Goal: Navigation & Orientation: Find specific page/section

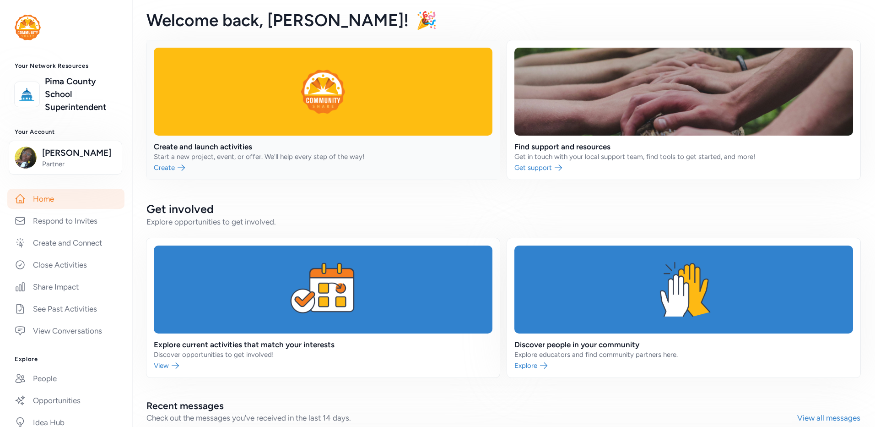
click at [174, 168] on link at bounding box center [322, 109] width 353 height 139
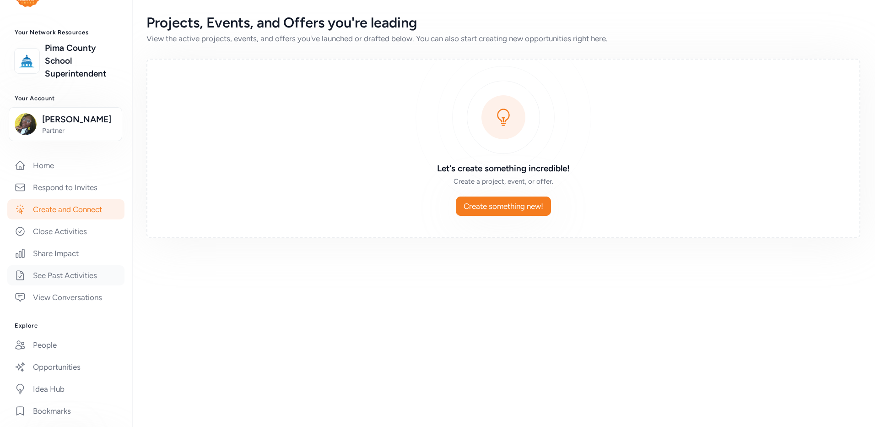
scroll to position [160, 0]
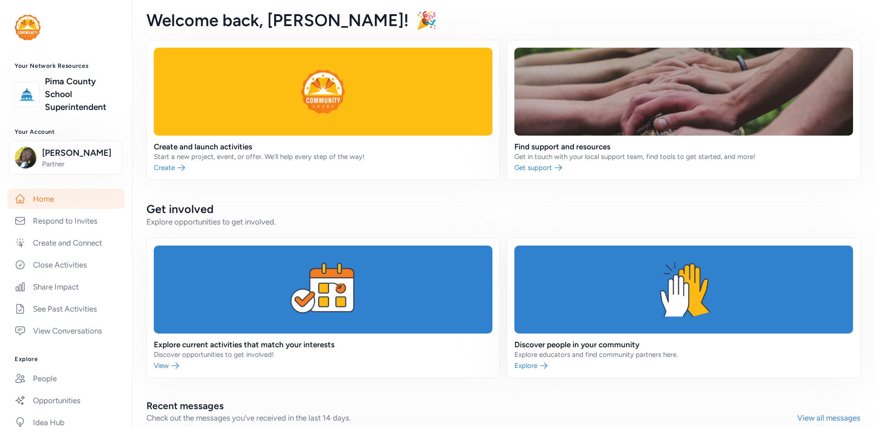
click at [22, 20] on img at bounding box center [28, 28] width 26 height 26
